Goal: Transaction & Acquisition: Purchase product/service

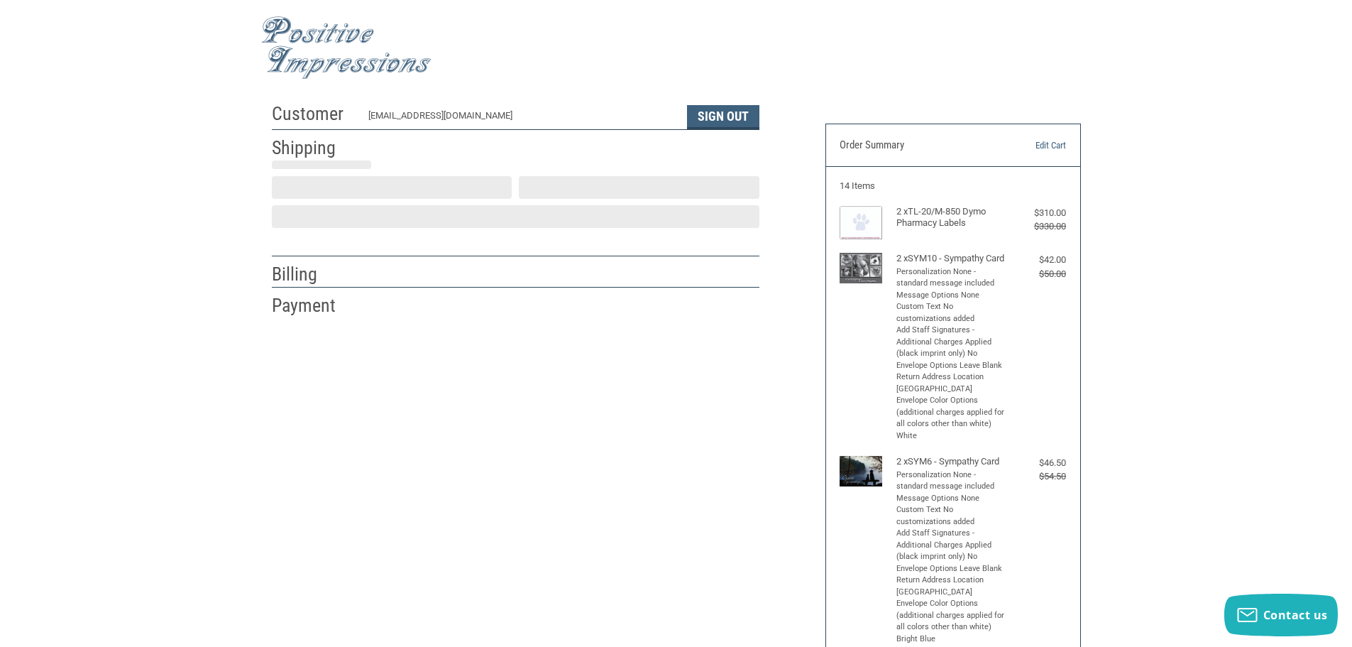
scroll to position [1, 0]
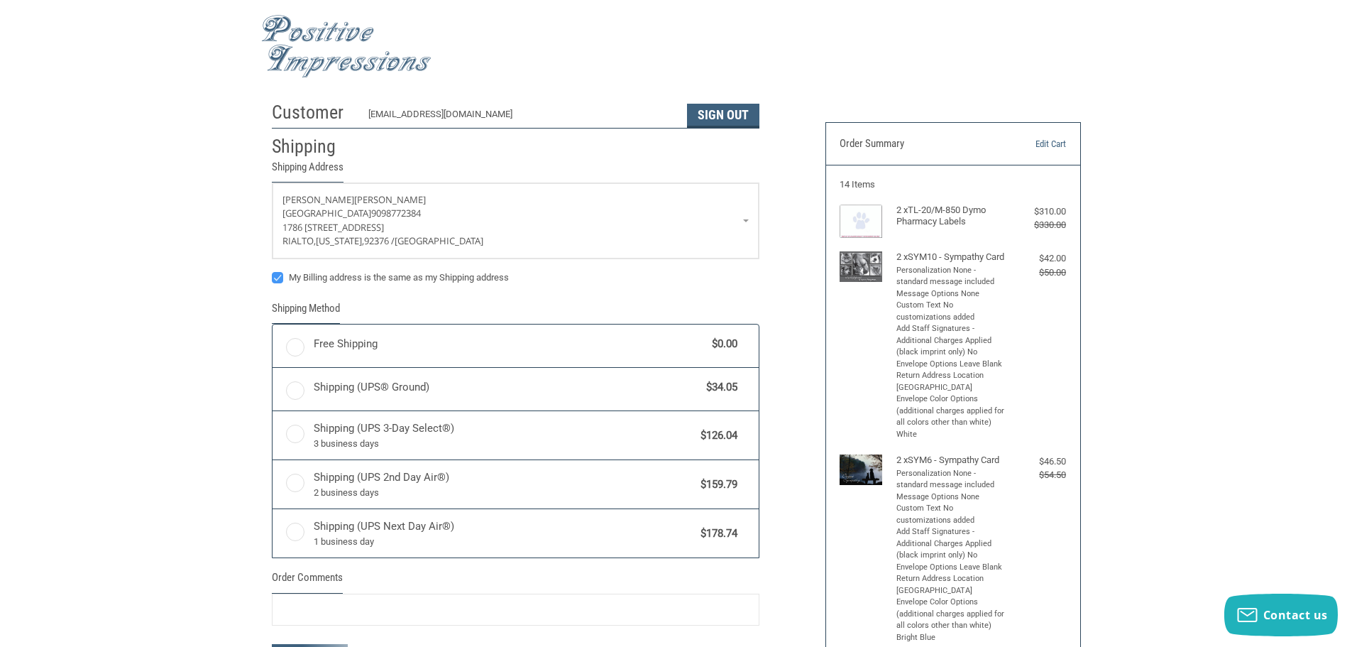
radio input "true"
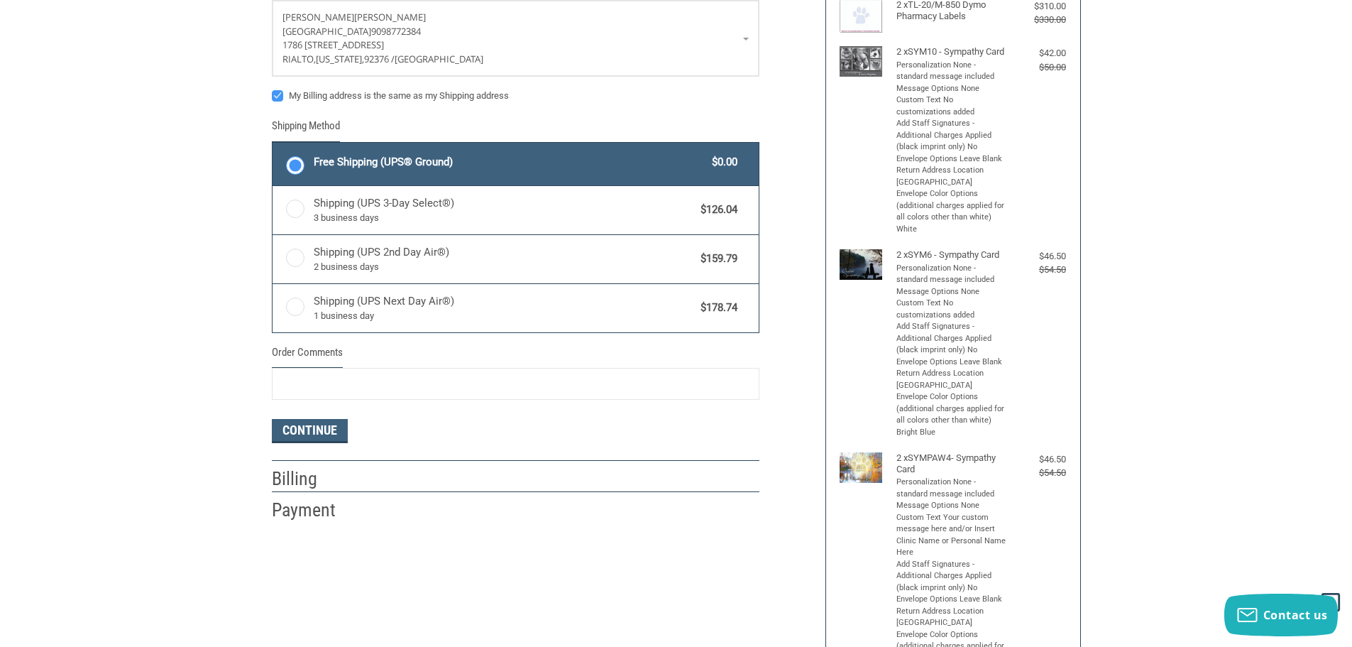
scroll to position [214, 0]
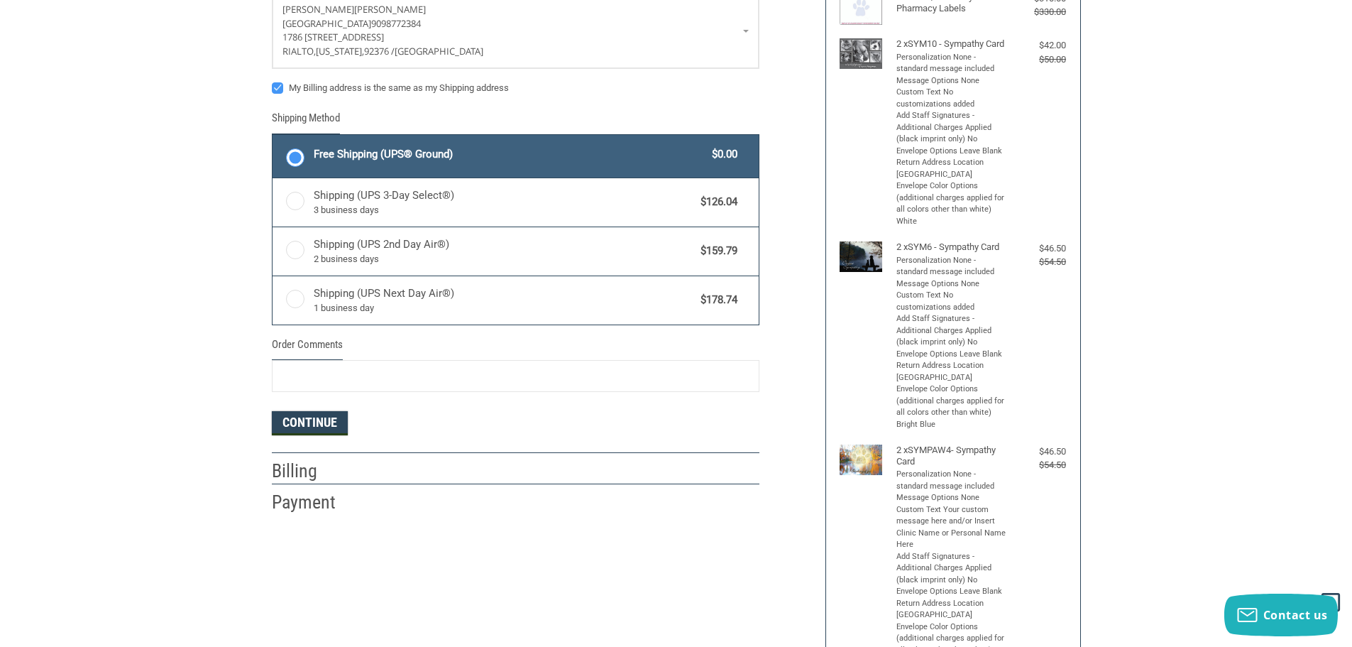
click at [296, 420] on button "Continue" at bounding box center [310, 423] width 76 height 24
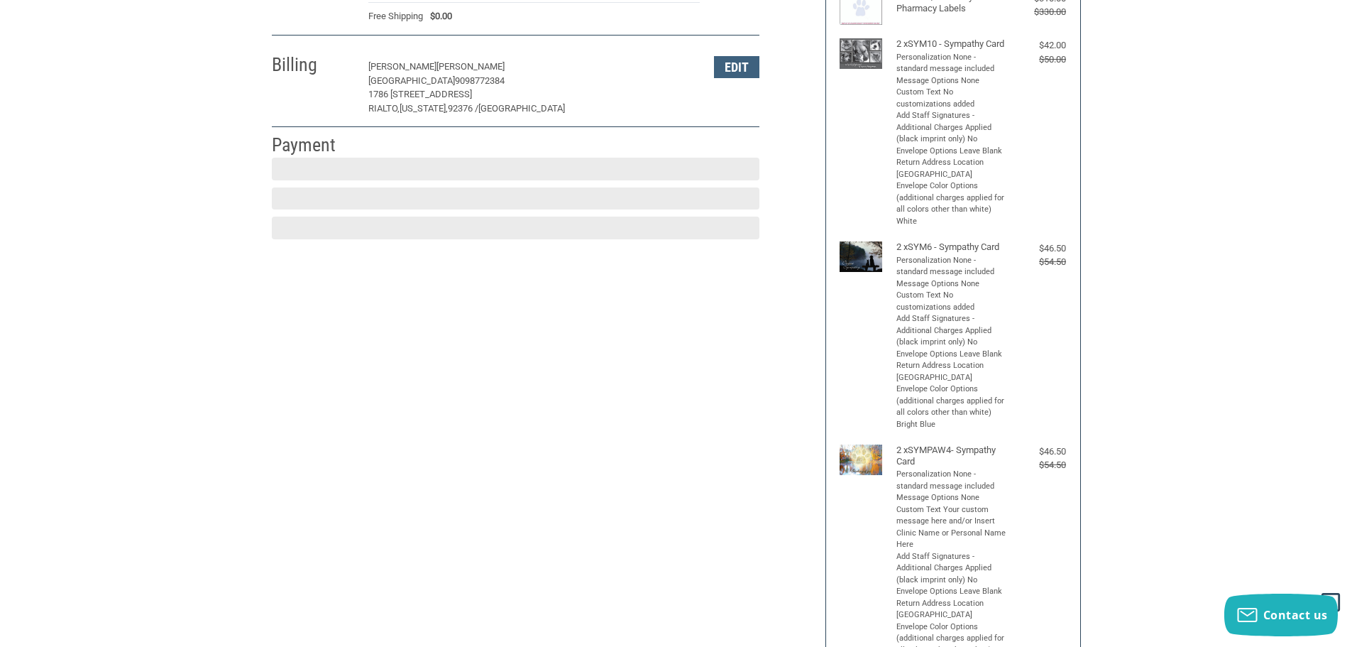
scroll to position [213, 0]
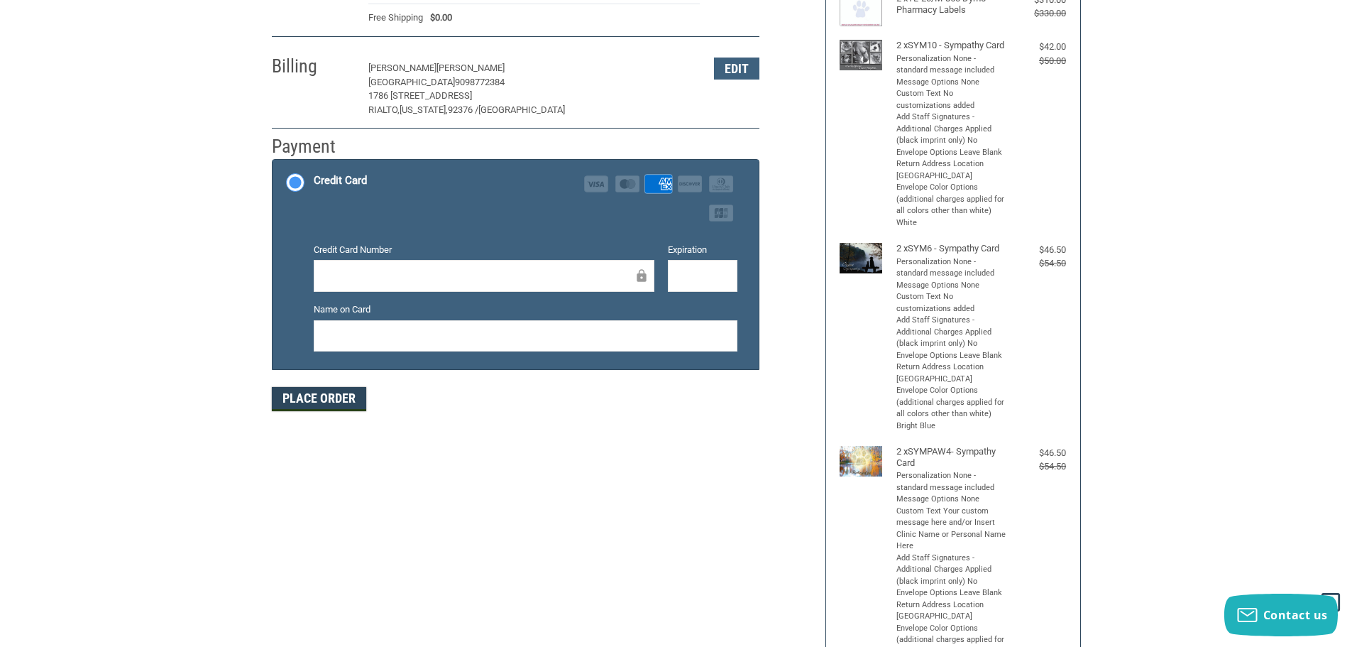
click at [329, 401] on button "Place Order" at bounding box center [319, 399] width 94 height 24
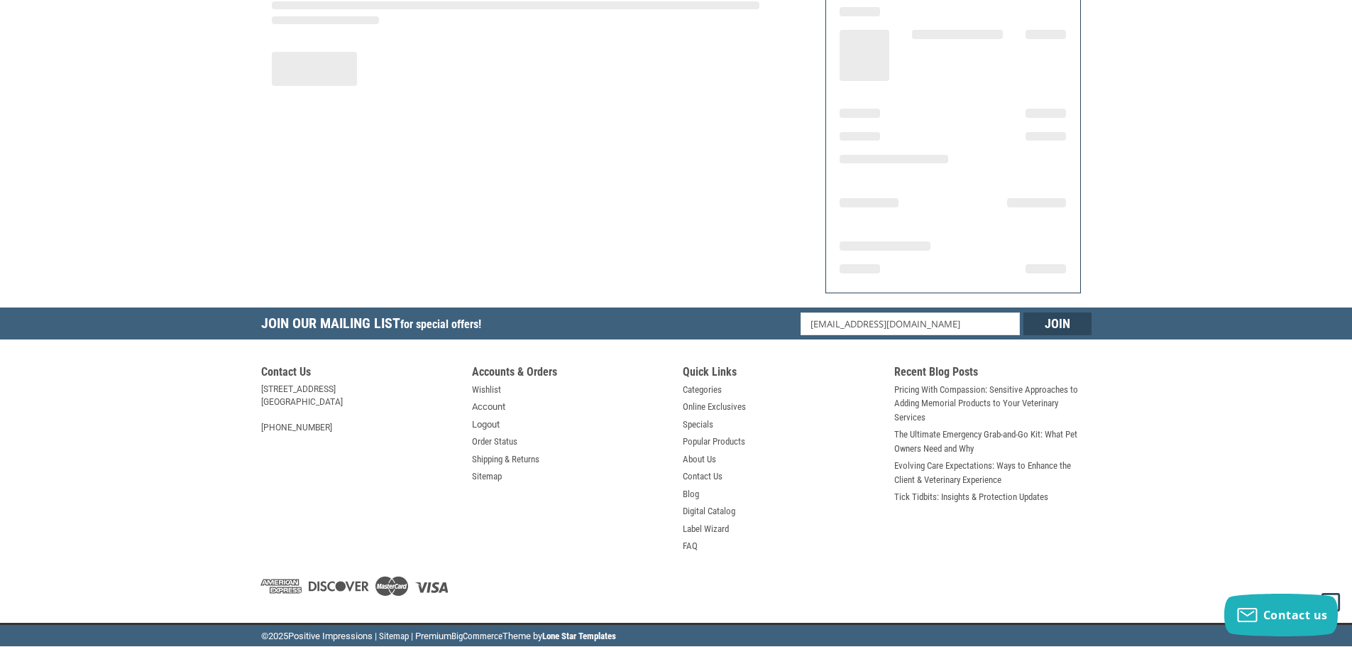
scroll to position [170, 0]
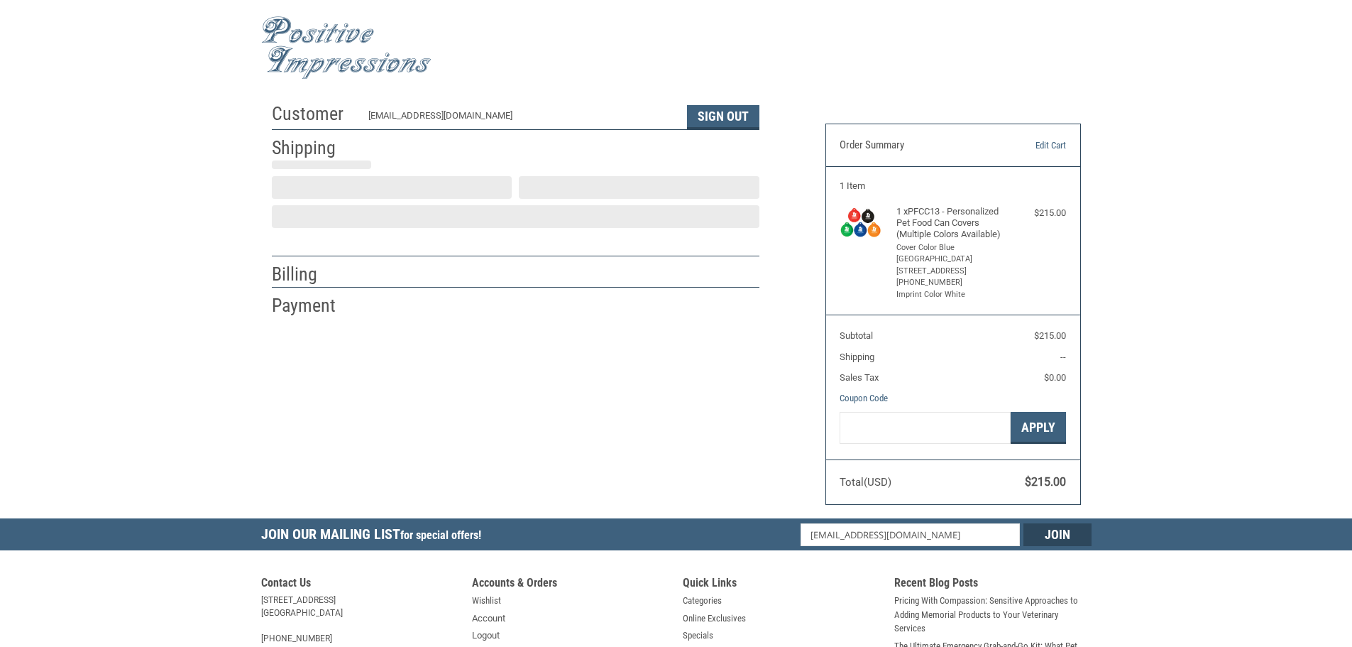
scroll to position [1, 0]
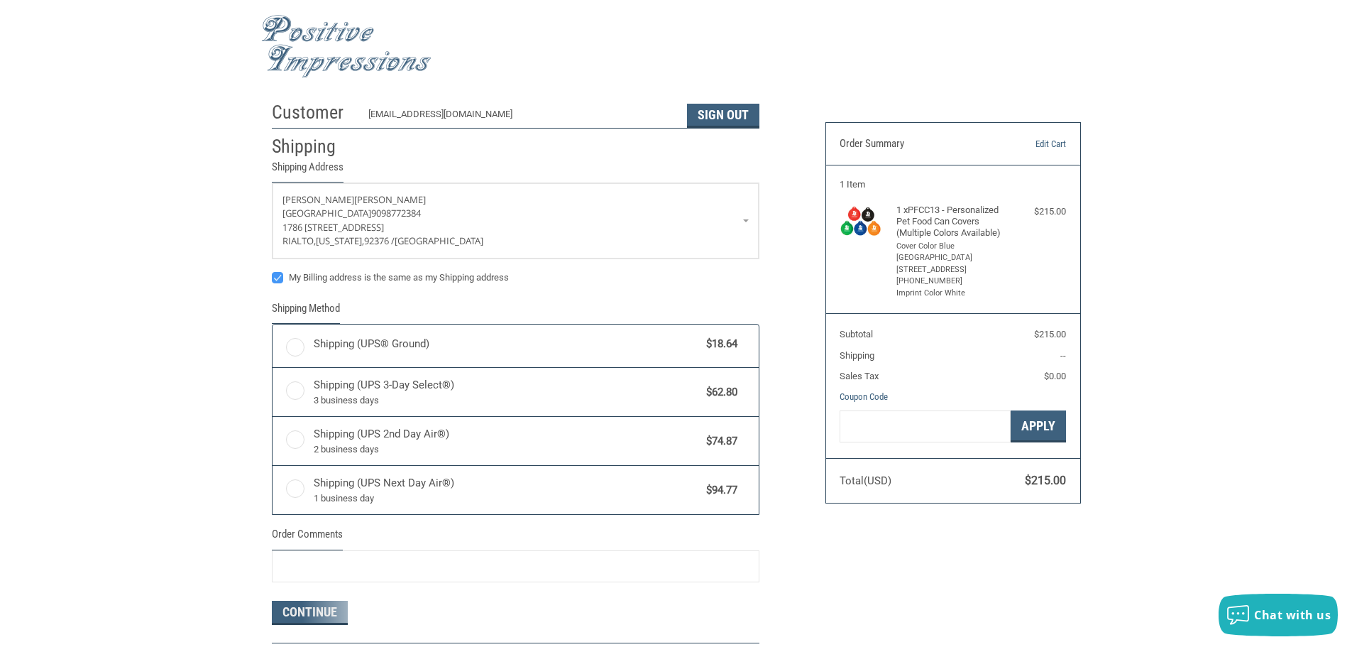
radio input "true"
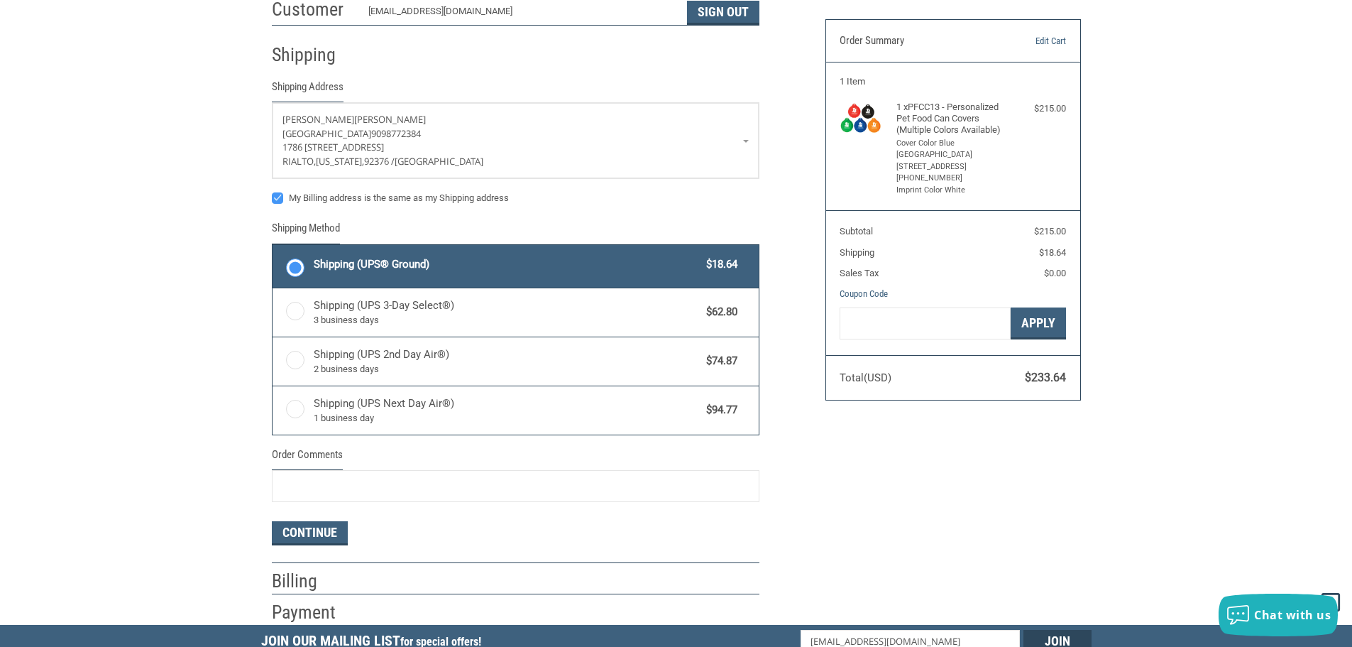
scroll to position [143, 0]
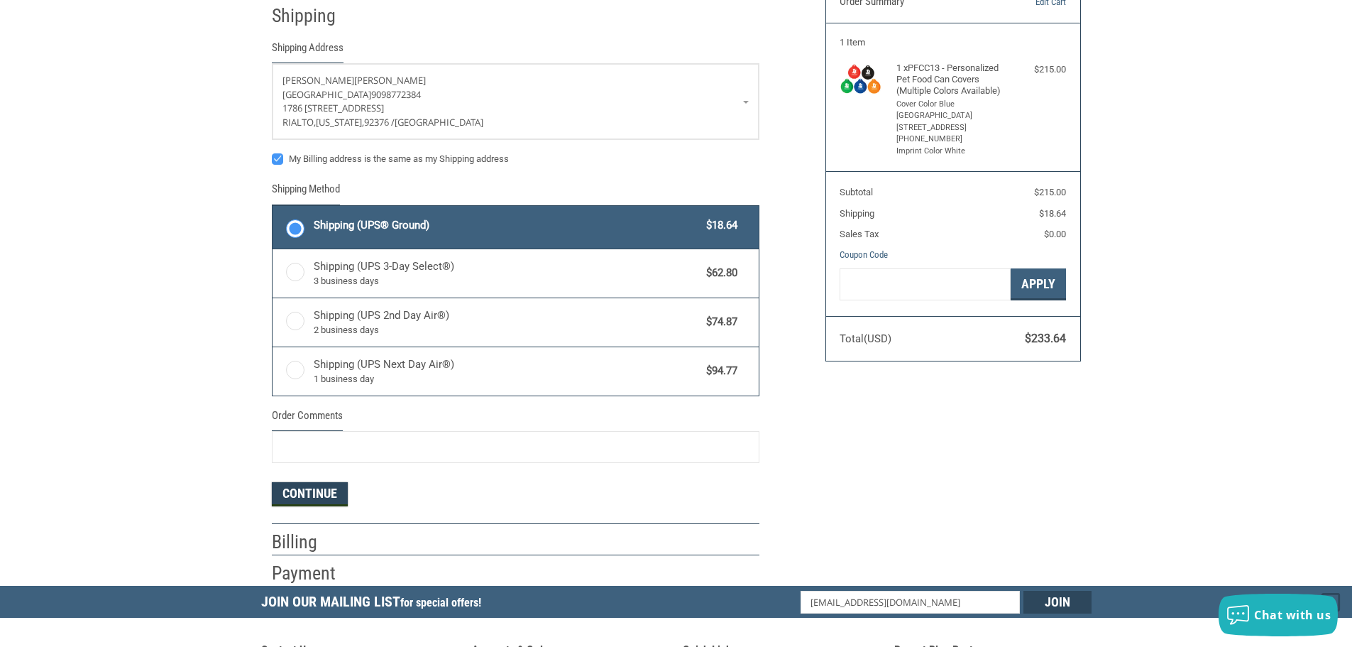
click at [319, 495] on button "Continue" at bounding box center [310, 494] width 76 height 24
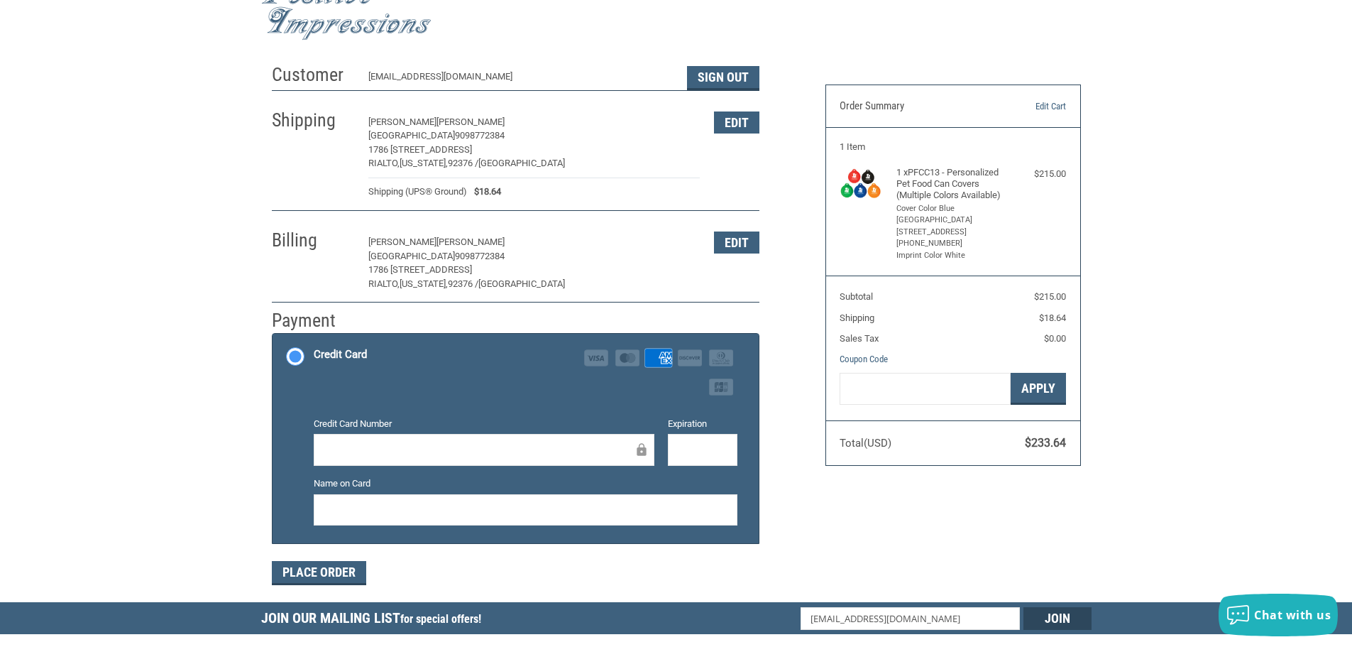
scroll to position [71, 0]
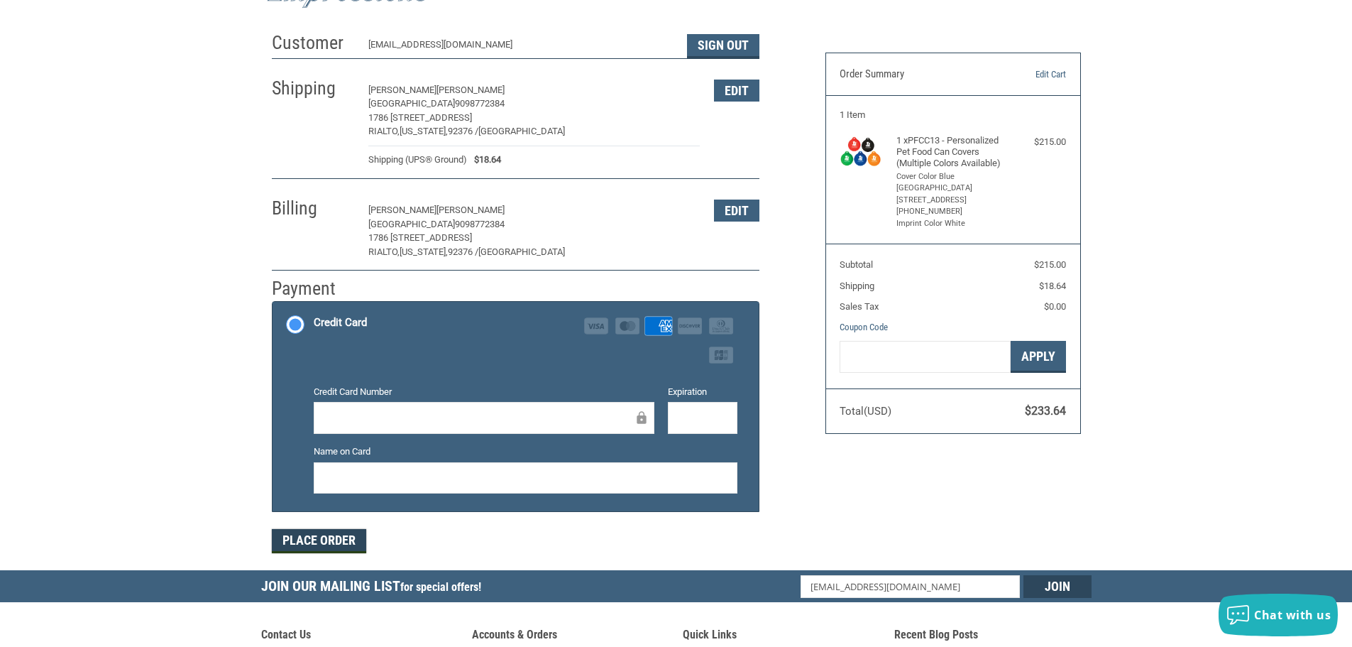
click at [358, 535] on button "Place Order" at bounding box center [319, 541] width 94 height 24
